Goal: Task Accomplishment & Management: Manage account settings

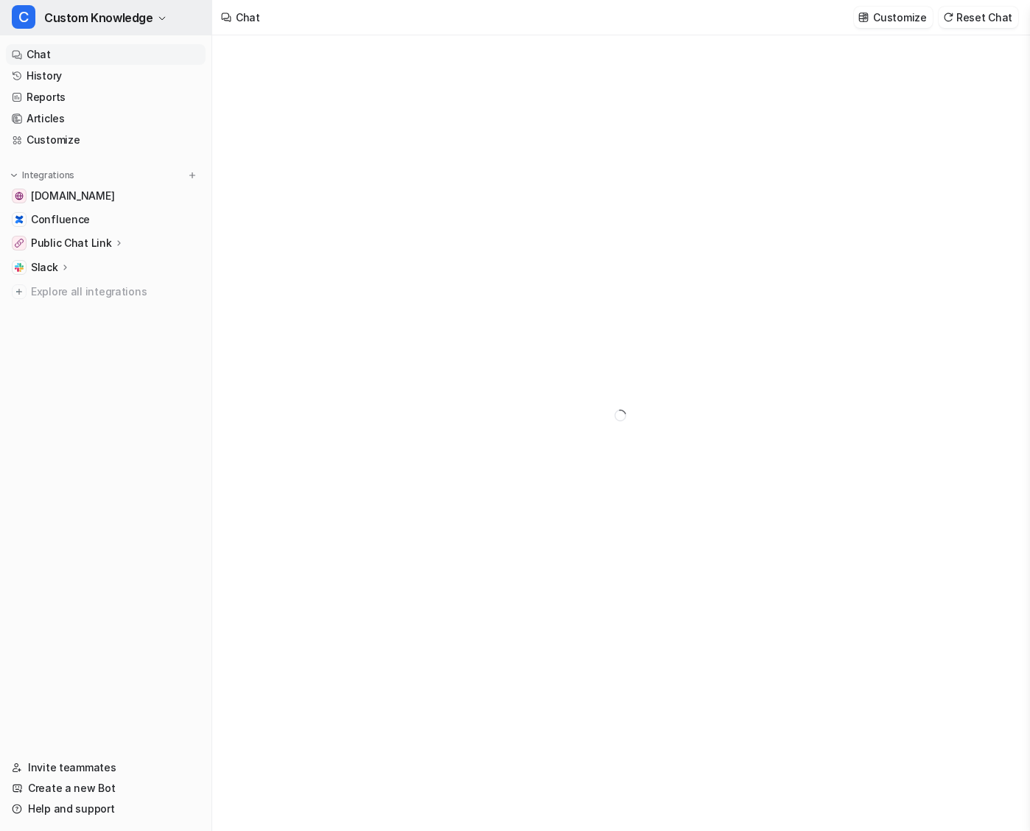
type textarea "**********"
click at [151, 12] on button "C Custom Knowledge" at bounding box center [106, 17] width 212 height 35
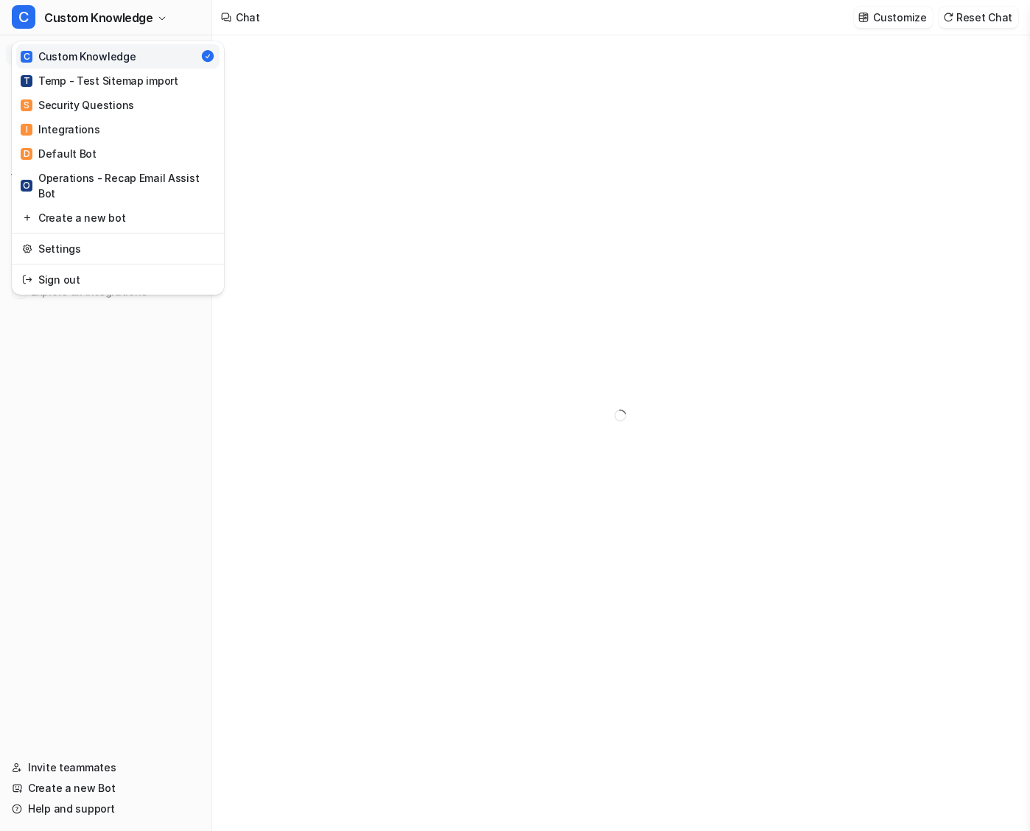
click at [359, 187] on div "C Custom Knowledge C Custom Knowledge T Temp - Test Sitemap import S Security Q…" at bounding box center [515, 415] width 1030 height 831
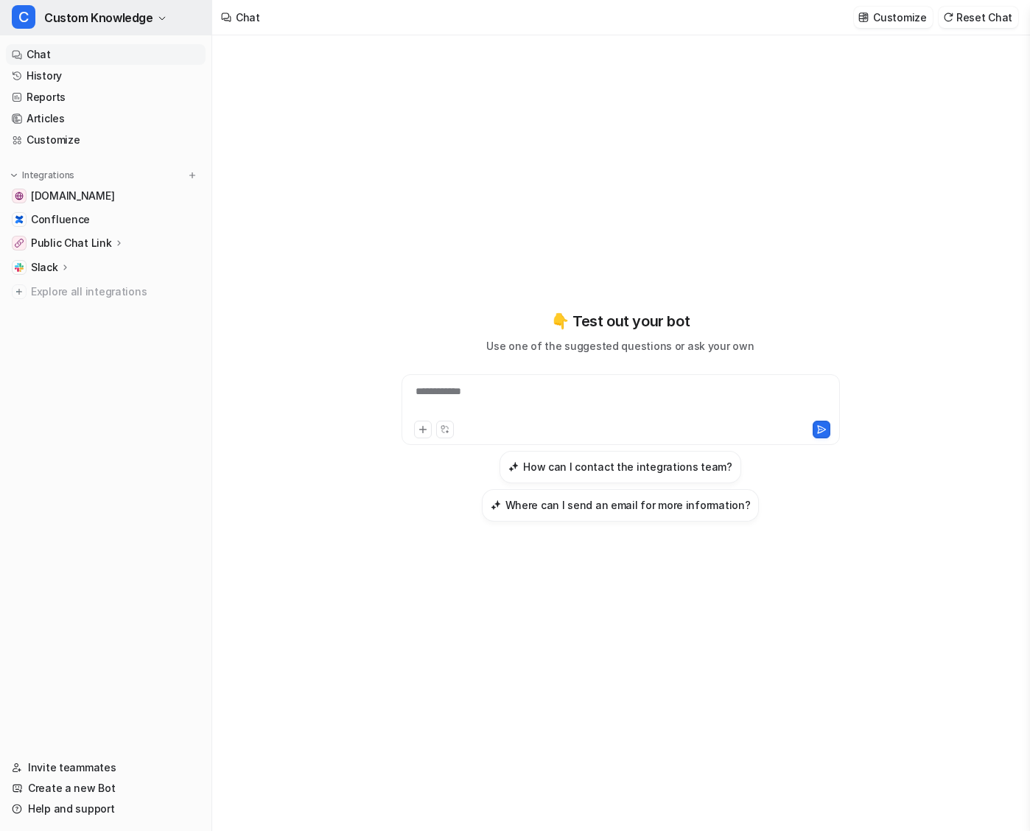
click at [97, 10] on span "Custom Knowledge" at bounding box center [98, 17] width 109 height 21
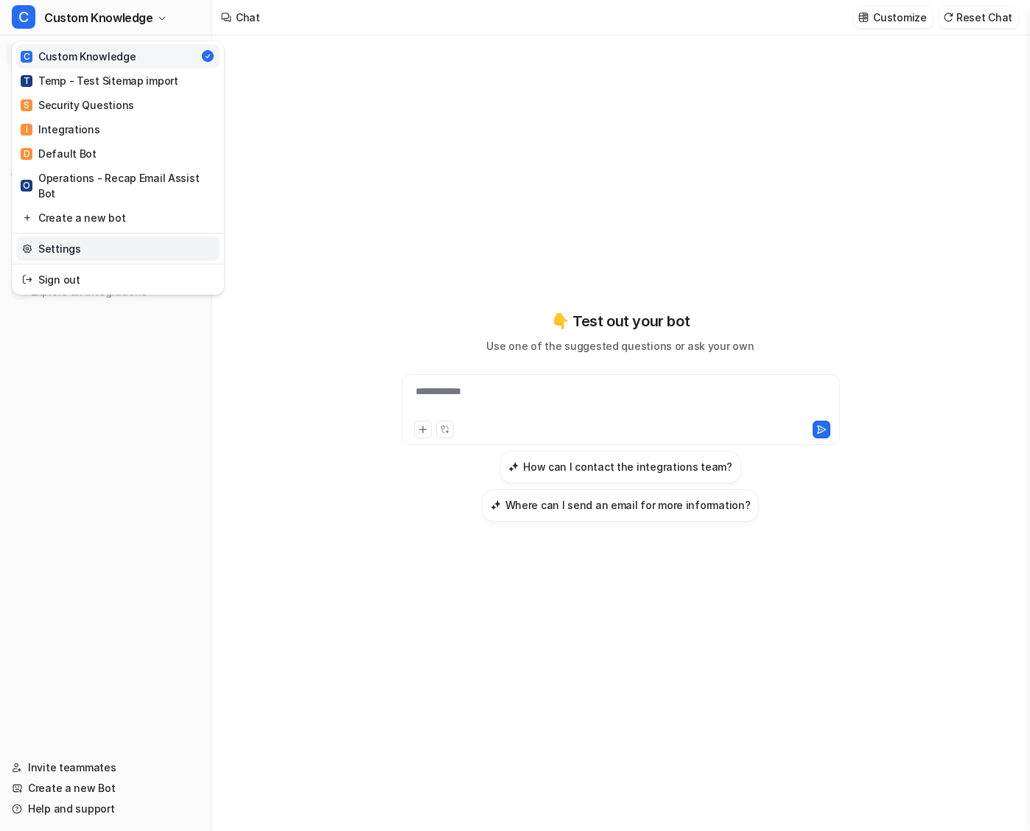
click at [99, 237] on link "Settings" at bounding box center [117, 249] width 203 height 24
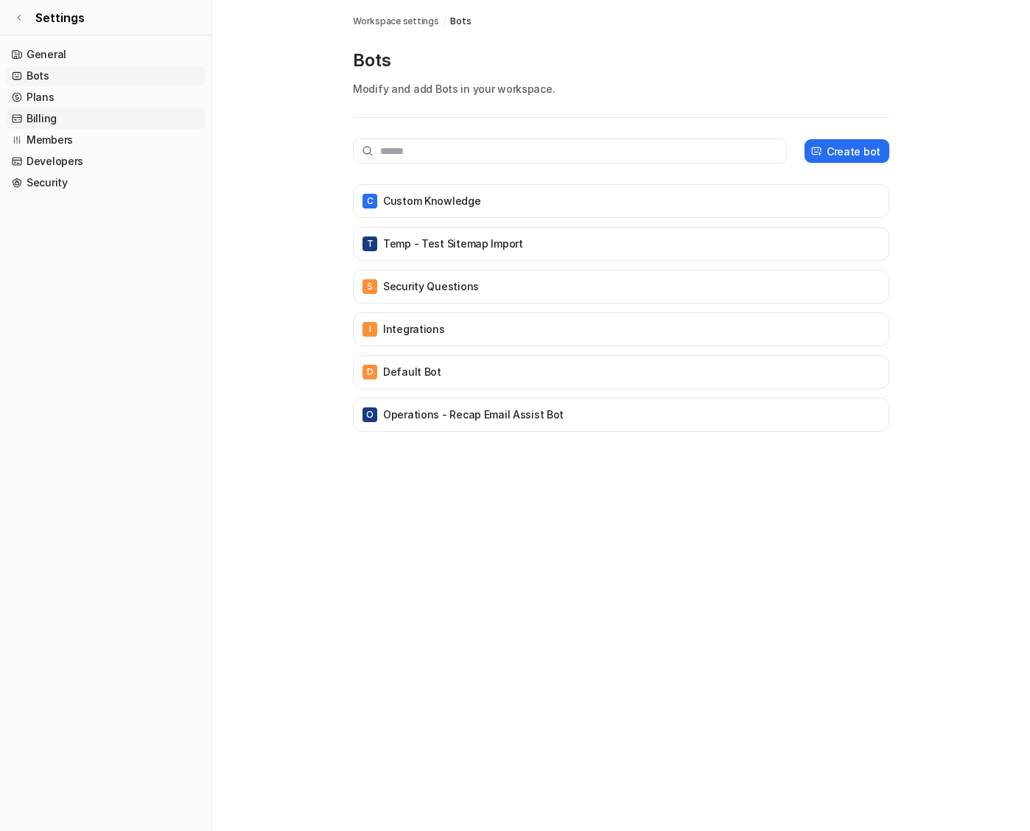
click at [94, 117] on link "Billing" at bounding box center [106, 118] width 200 height 21
